Goal: Task Accomplishment & Management: Manage account settings

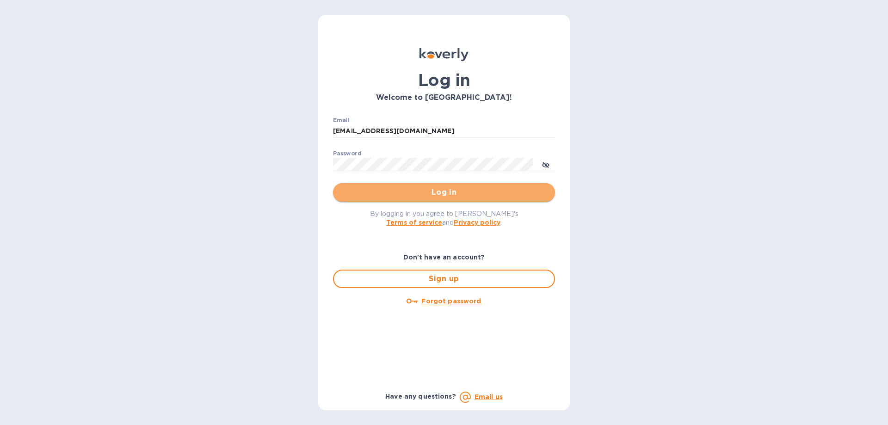
click at [442, 190] on span "Log in" at bounding box center [443, 192] width 207 height 11
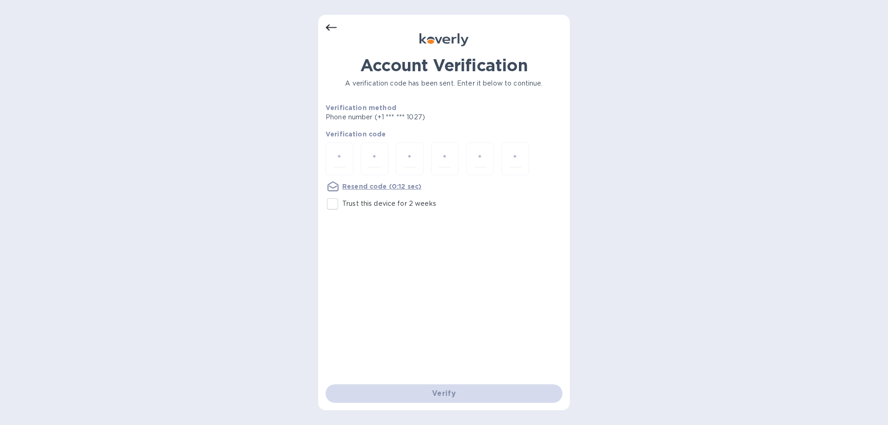
click at [334, 206] on input "Trust this device for 2 weeks" at bounding box center [332, 203] width 19 height 19
checkbox input "true"
click at [339, 152] on input "number" at bounding box center [339, 158] width 12 height 17
type input "9"
type input "5"
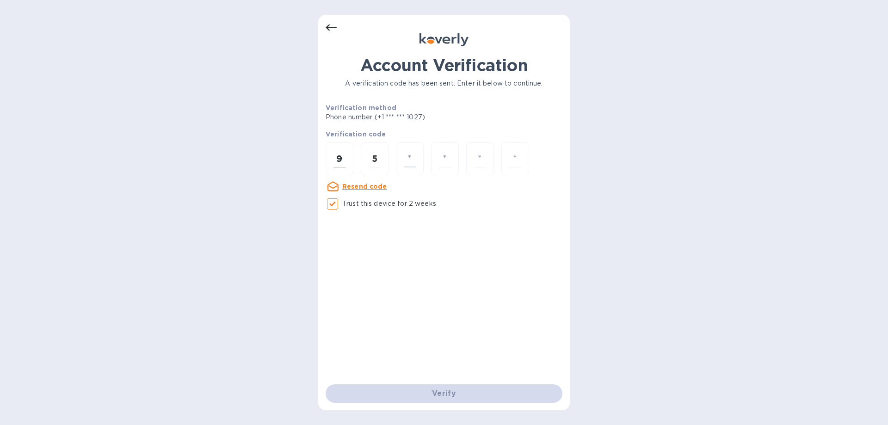
type input "2"
type input "9"
type input "8"
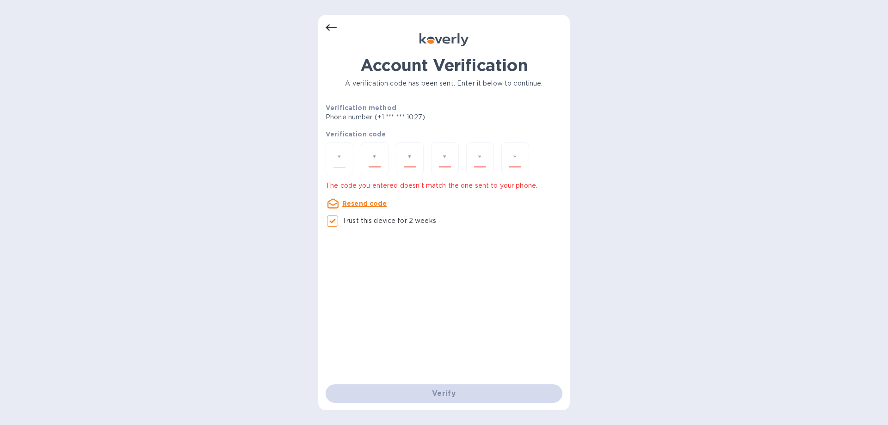
click at [338, 154] on input "number" at bounding box center [339, 158] width 12 height 17
type input "9"
type input "5"
type input "9"
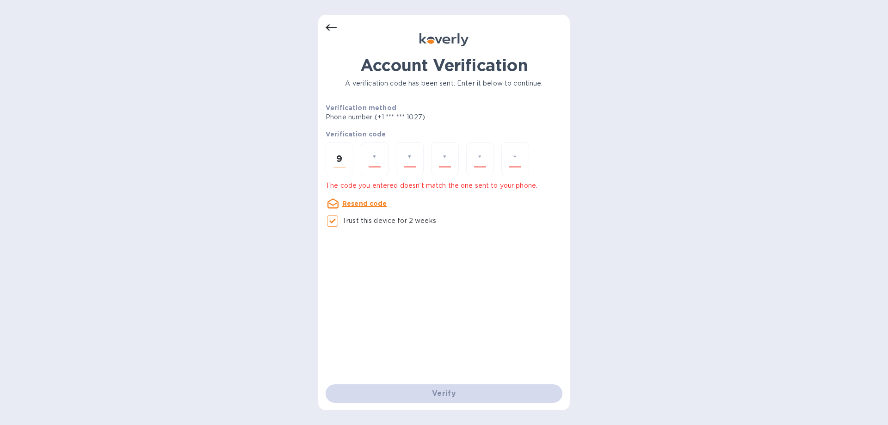
type input "5"
type input "2"
type input "9"
type input "3"
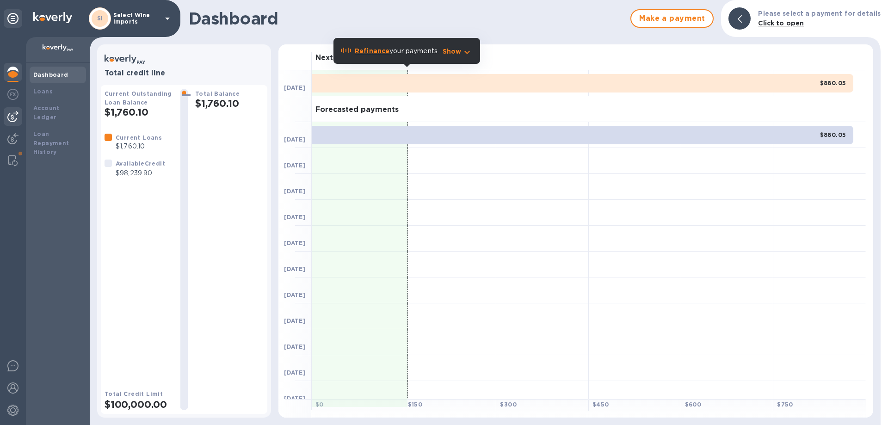
click at [13, 117] on img at bounding box center [12, 116] width 11 height 11
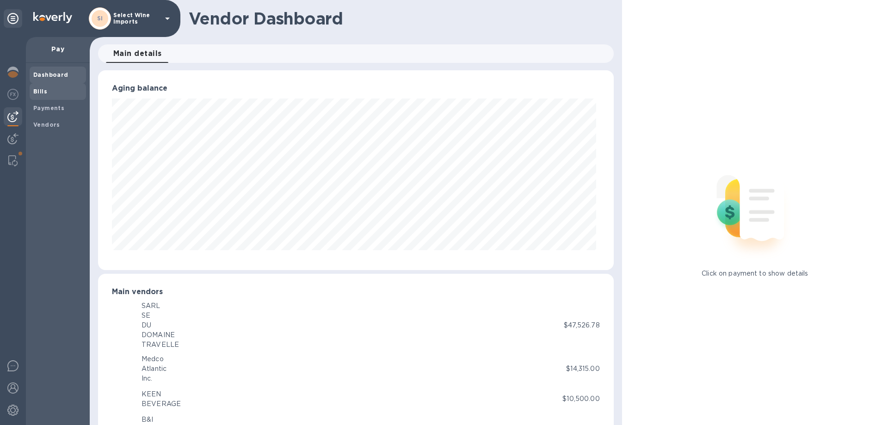
scroll to position [462215, 461903]
click at [41, 91] on b "Bills" at bounding box center [40, 91] width 14 height 7
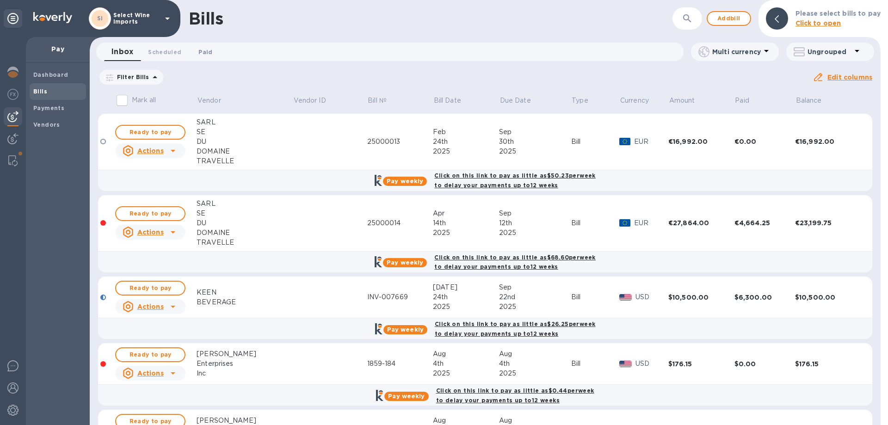
click at [203, 50] on span "Paid 0" at bounding box center [205, 52] width 14 height 10
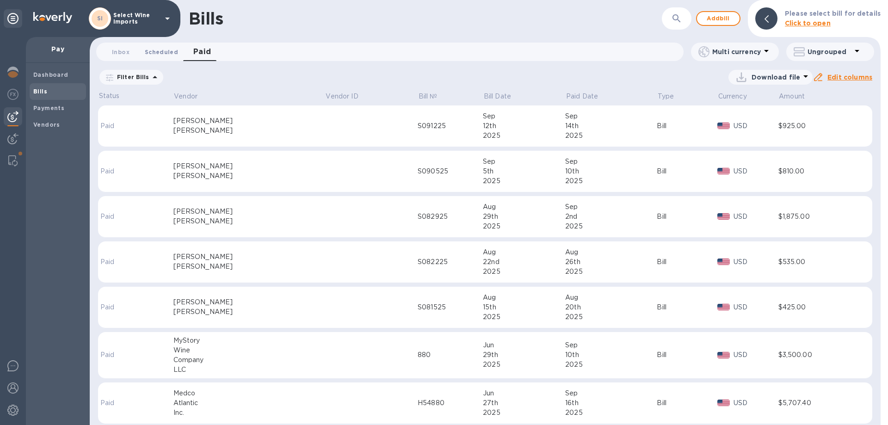
click at [158, 53] on span "Scheduled 0" at bounding box center [161, 52] width 33 height 10
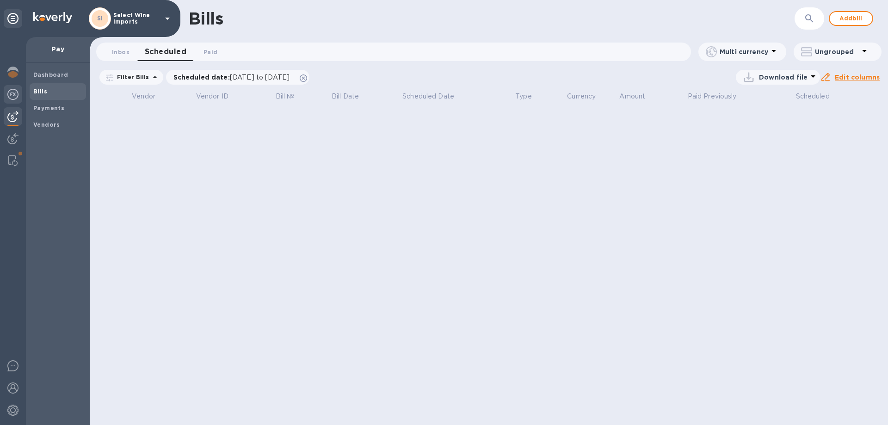
click at [12, 91] on img at bounding box center [12, 94] width 11 height 11
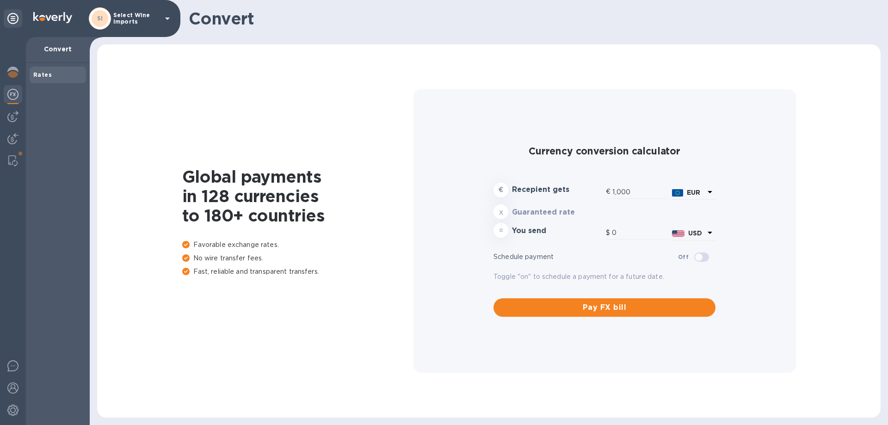
type input "1,182.2"
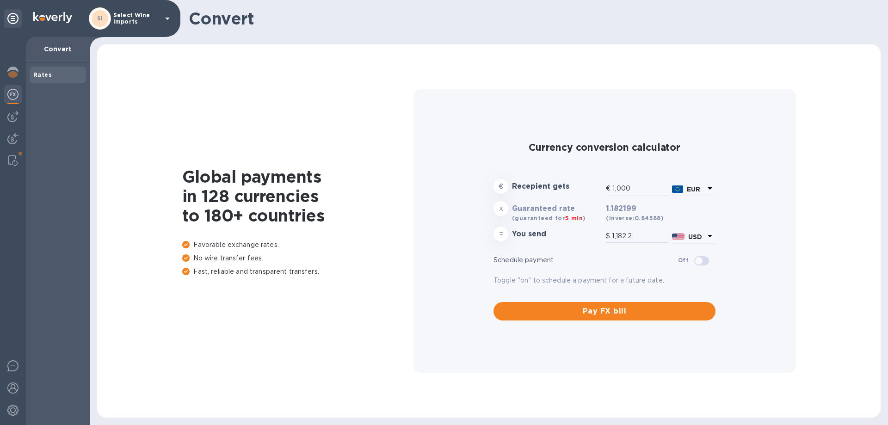
drag, startPoint x: 640, startPoint y: 239, endPoint x: 601, endPoint y: 238, distance: 38.8
click at [601, 238] on div "= You send $ 1,182.2 USD" at bounding box center [605, 236] width 226 height 22
click at [12, 73] on img at bounding box center [12, 72] width 11 height 11
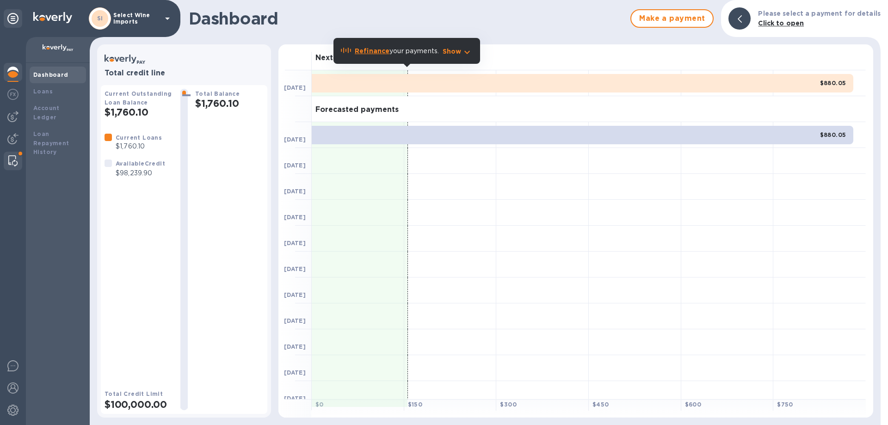
click at [12, 157] on img at bounding box center [12, 160] width 9 height 11
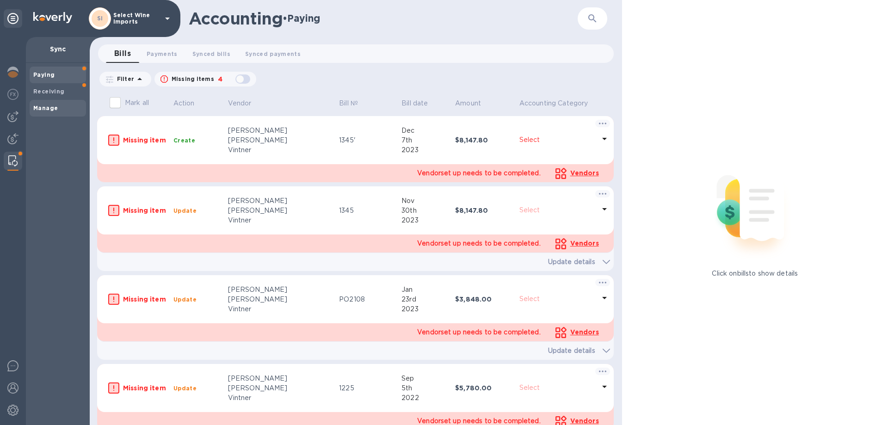
click at [49, 106] on b "Manage" at bounding box center [45, 108] width 25 height 7
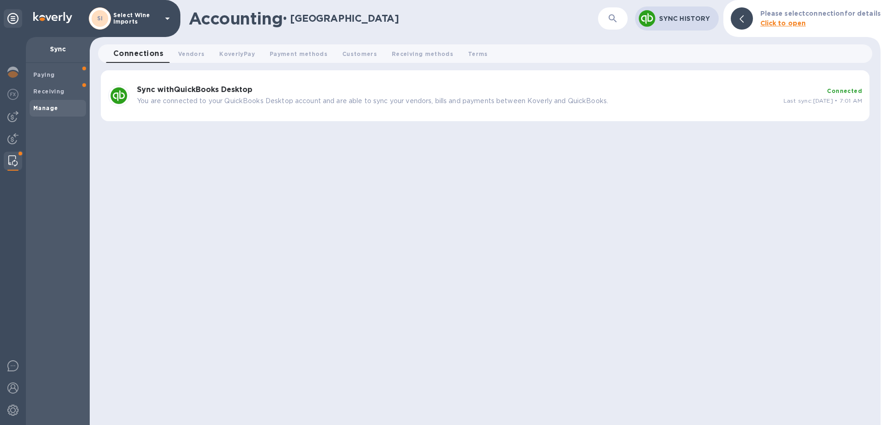
click at [185, 87] on b "Sync with QuickBooks Desktop" at bounding box center [195, 89] width 116 height 9
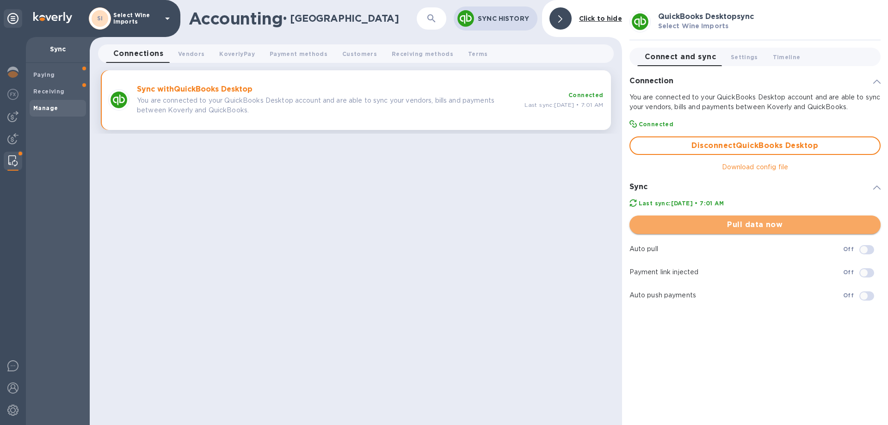
click at [747, 222] on span "Pull data now" at bounding box center [755, 224] width 236 height 11
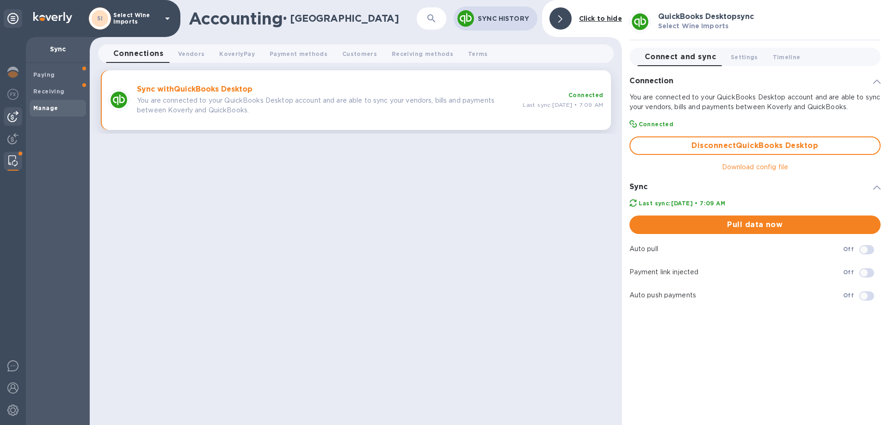
click at [12, 114] on img at bounding box center [12, 116] width 11 height 11
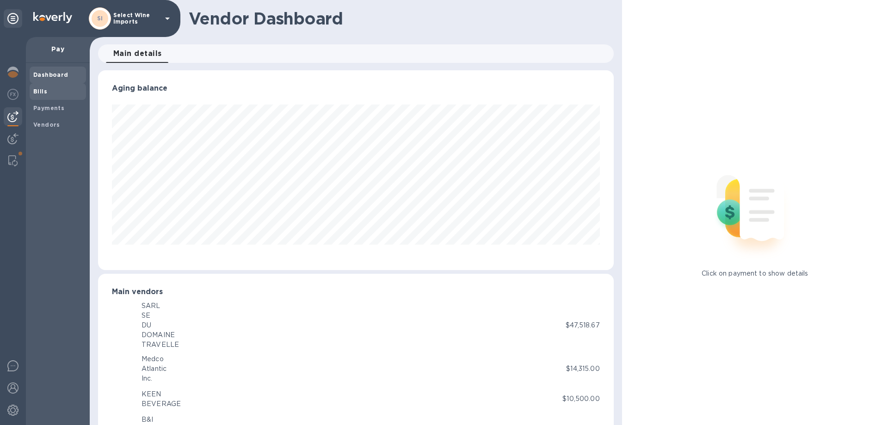
scroll to position [462215, 461903]
click at [43, 93] on b "Bills" at bounding box center [40, 91] width 14 height 7
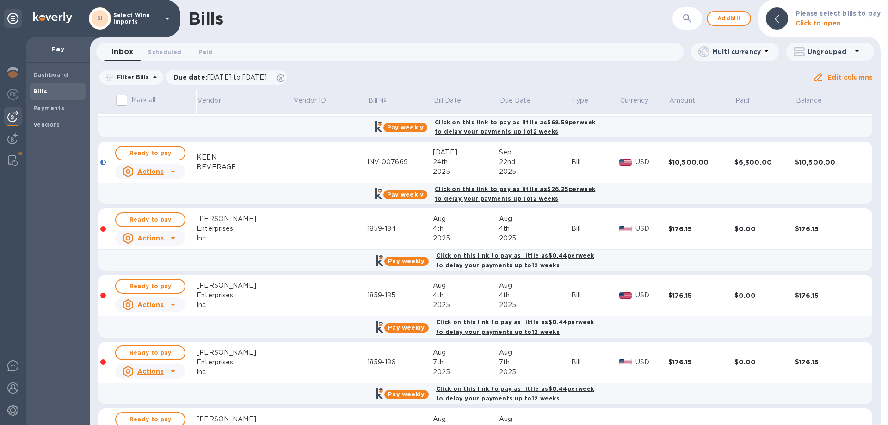
scroll to position [136, 0]
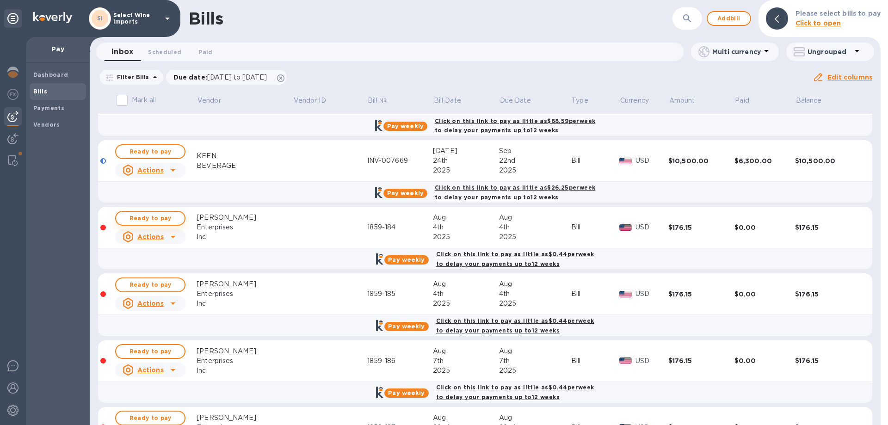
click at [153, 216] on span "Ready to pay" at bounding box center [150, 218] width 54 height 11
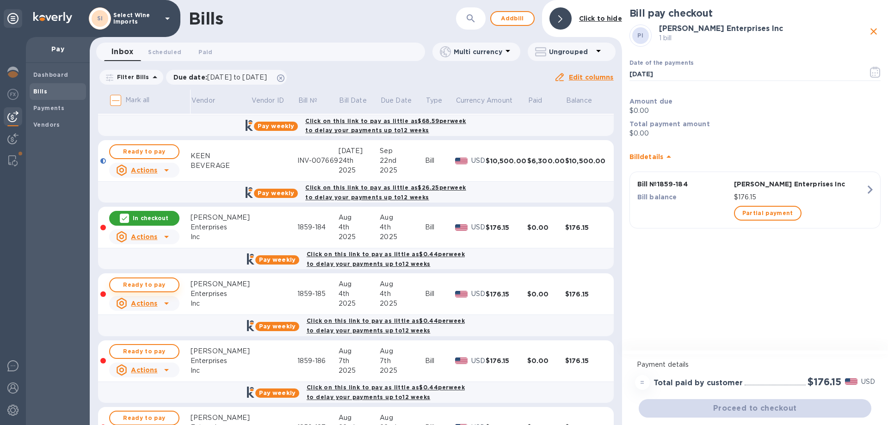
click at [149, 282] on span "Ready to pay" at bounding box center [144, 284] width 54 height 11
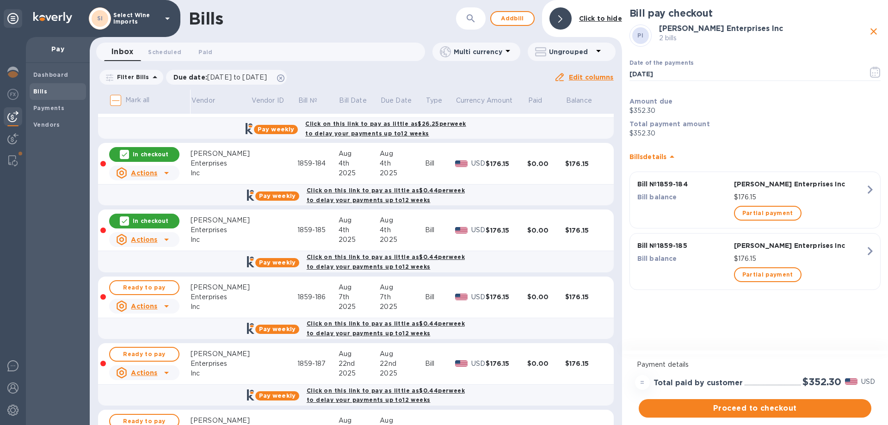
scroll to position [183, 0]
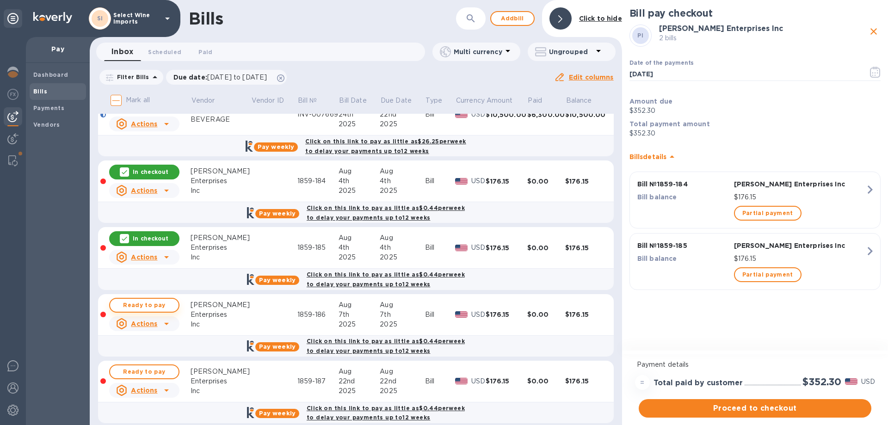
click at [140, 307] on span "Ready to pay" at bounding box center [144, 305] width 54 height 11
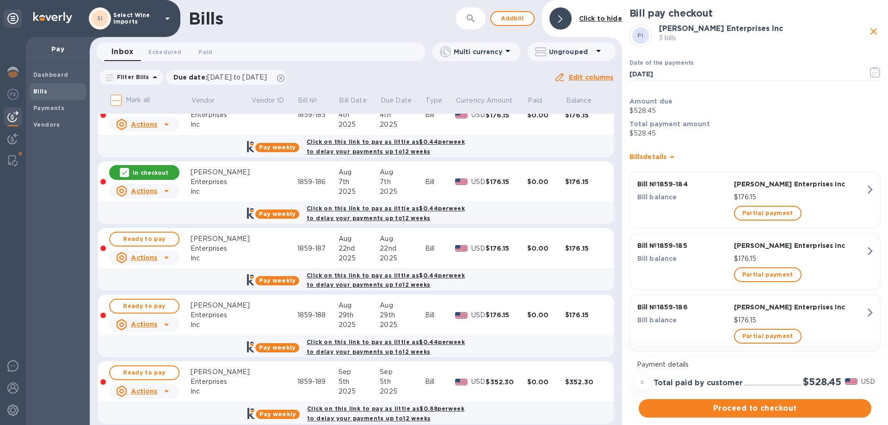
scroll to position [321, 0]
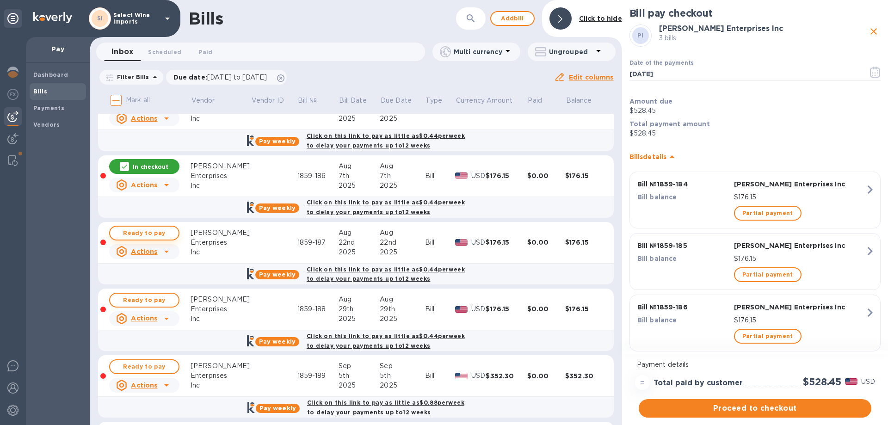
click at [148, 230] on span "Ready to pay" at bounding box center [144, 233] width 54 height 11
click at [140, 301] on span "Ready to pay" at bounding box center [144, 300] width 54 height 11
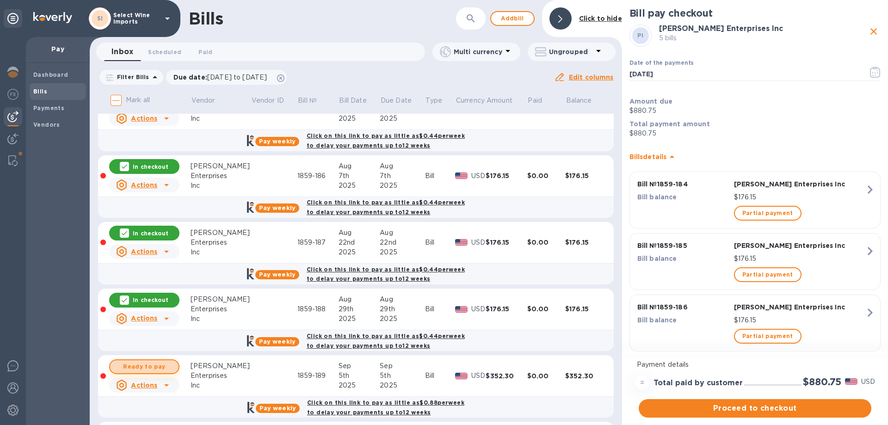
click at [143, 368] on span "Ready to pay" at bounding box center [144, 366] width 54 height 11
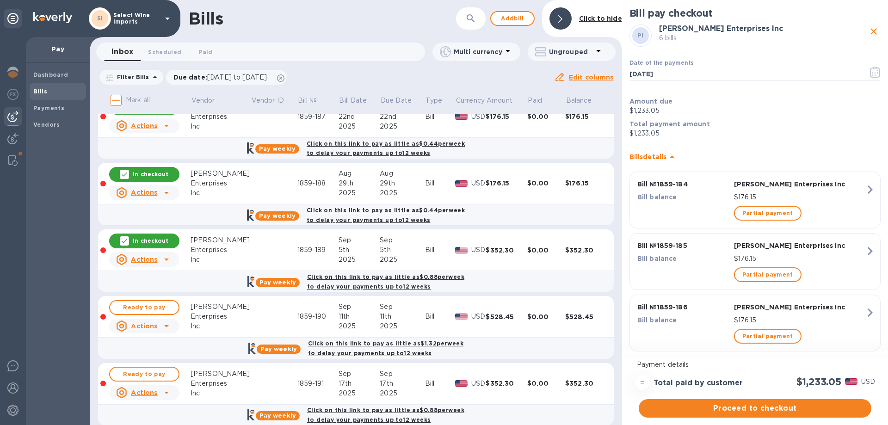
scroll to position [460, 0]
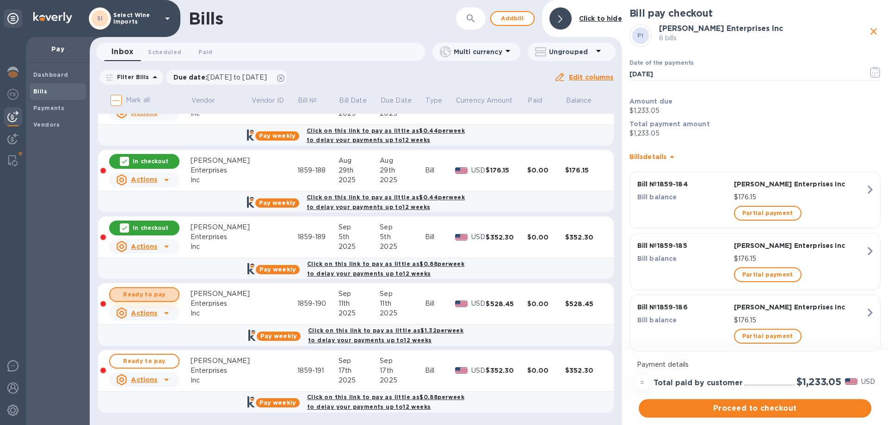
click at [149, 295] on span "Ready to pay" at bounding box center [144, 294] width 54 height 11
click at [144, 357] on span "Ready to pay" at bounding box center [144, 361] width 54 height 11
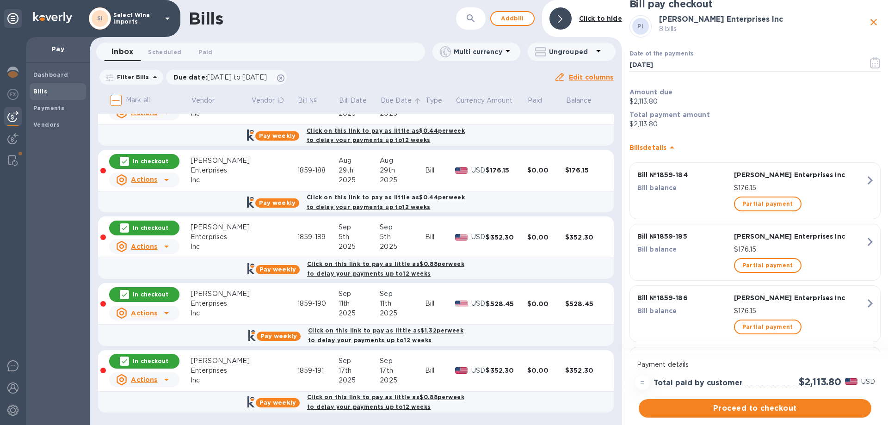
scroll to position [0, 0]
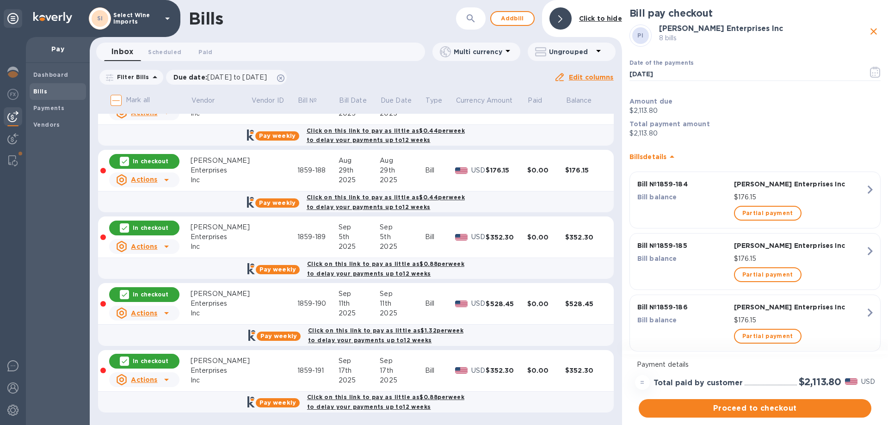
click at [119, 100] on input "Mark all" at bounding box center [115, 100] width 19 height 19
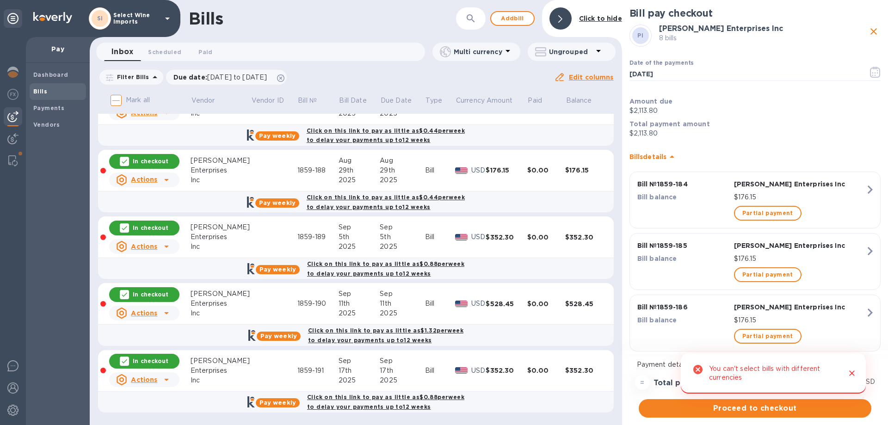
click at [119, 100] on input "Mark all" at bounding box center [115, 100] width 19 height 19
checkbox input "false"
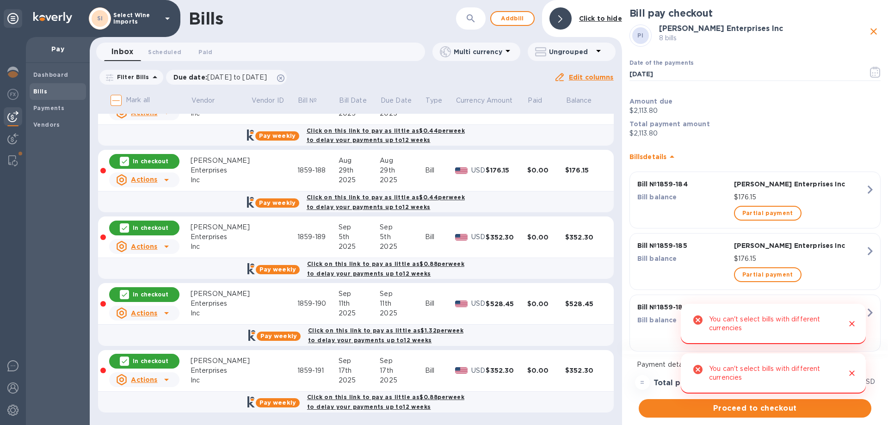
click at [852, 326] on icon "Close" at bounding box center [851, 323] width 9 height 9
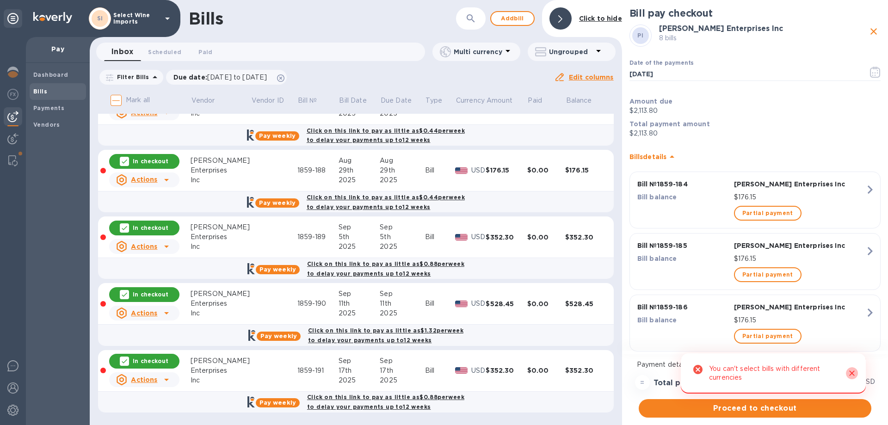
click at [851, 372] on icon "Close" at bounding box center [851, 373] width 9 height 9
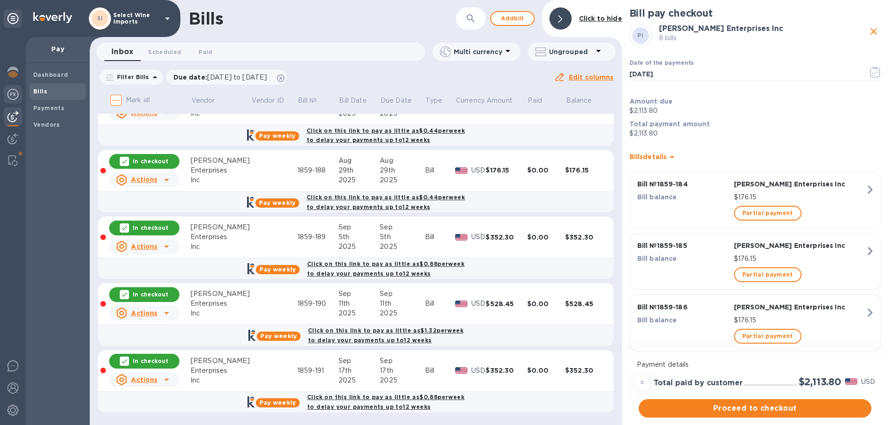
click at [13, 95] on img at bounding box center [12, 94] width 11 height 11
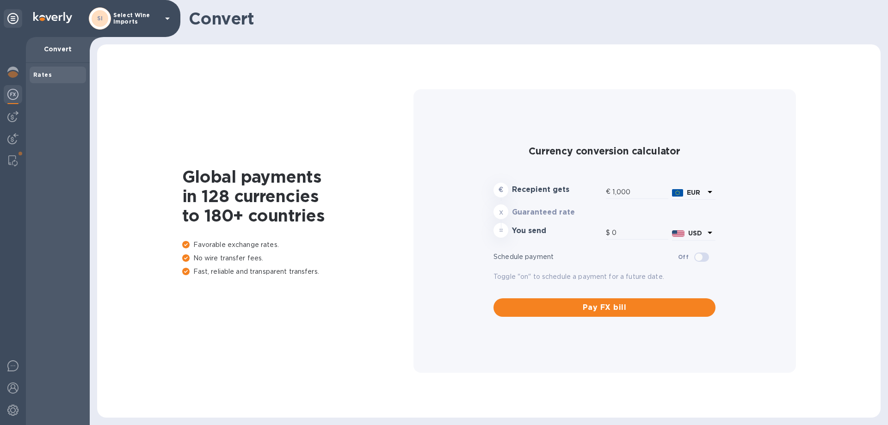
type input "1,182.3"
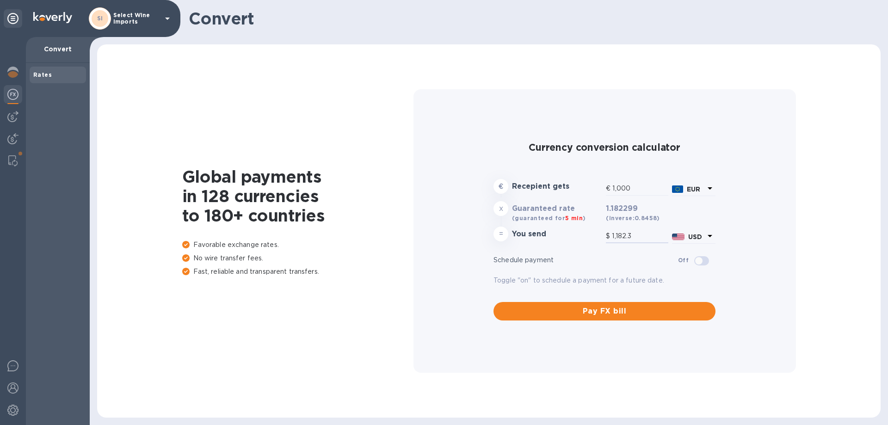
drag, startPoint x: 638, startPoint y: 236, endPoint x: 558, endPoint y: 232, distance: 80.6
click at [558, 232] on div "= You send $ 1,182.3 USD" at bounding box center [605, 236] width 226 height 22
type input "0.85"
type input "1"
type input "8.46"
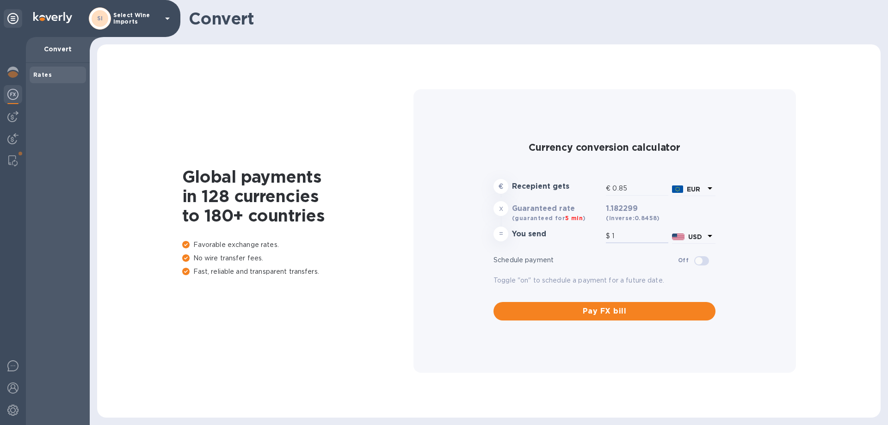
type input "10"
type input "84.58"
type input "100"
type input "845.81"
type input "1,000"
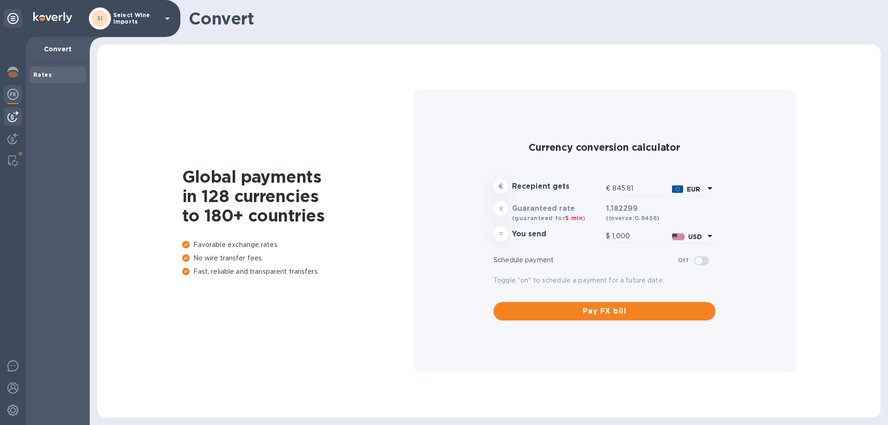
click at [9, 117] on img at bounding box center [12, 116] width 11 height 11
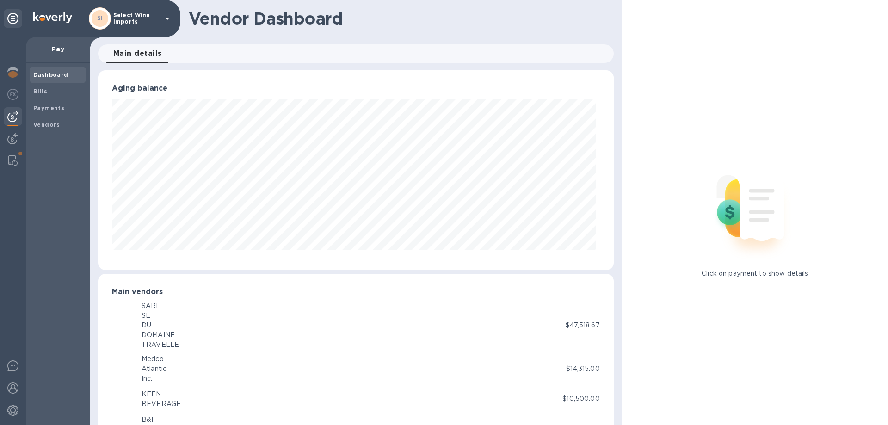
scroll to position [200, 511]
click at [48, 91] on span "Bills" at bounding box center [57, 91] width 49 height 9
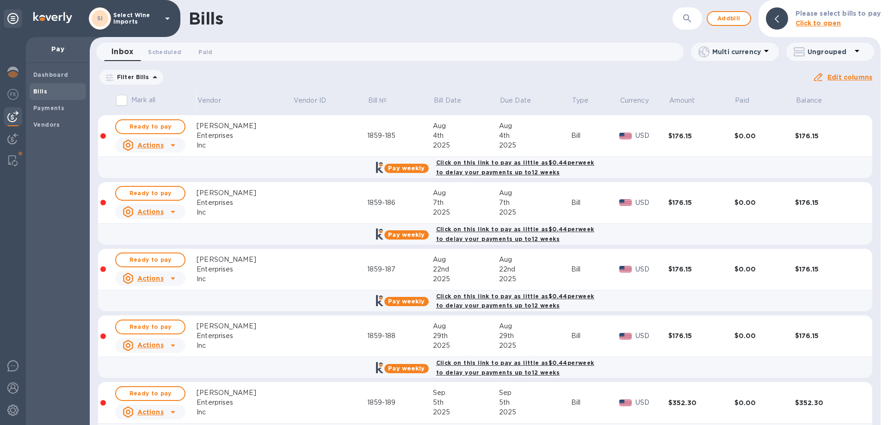
scroll to position [275, 0]
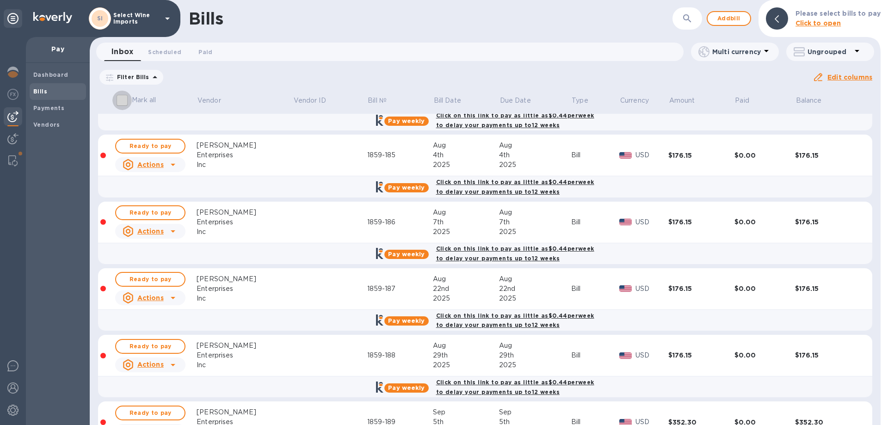
click at [123, 102] on input "Mark all" at bounding box center [121, 100] width 19 height 19
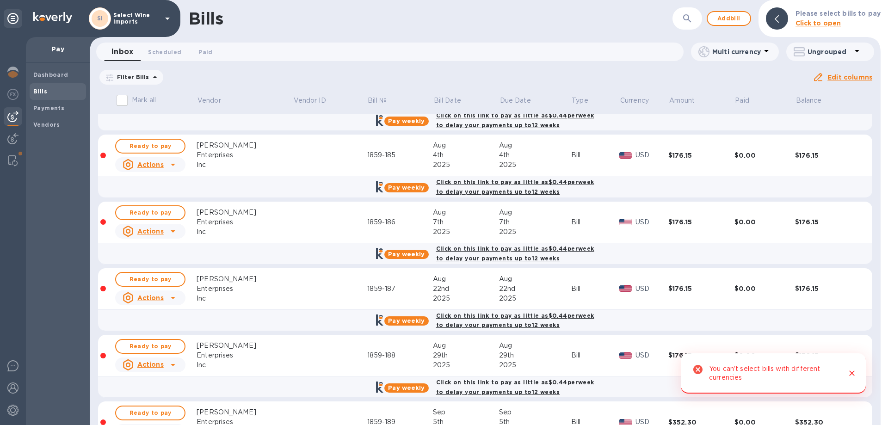
click at [123, 102] on input "Mark all" at bounding box center [121, 100] width 19 height 19
checkbox input "false"
click at [852, 374] on icon "Close" at bounding box center [852, 374] width 6 height 6
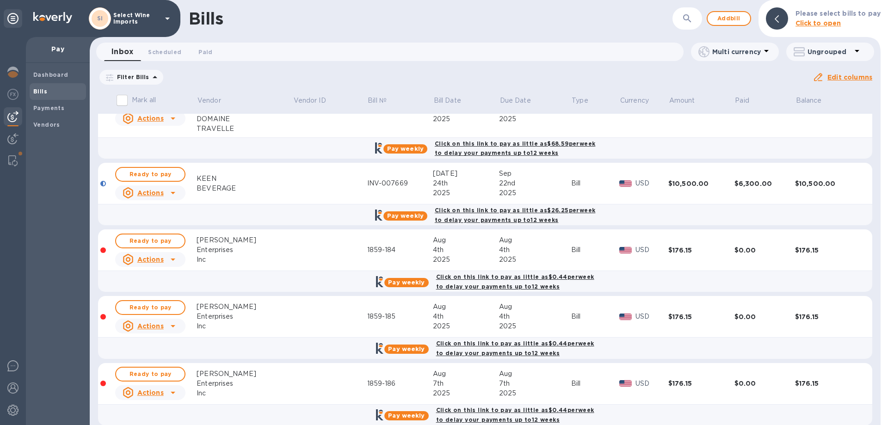
scroll to position [0, 0]
